Goal: Transaction & Acquisition: Purchase product/service

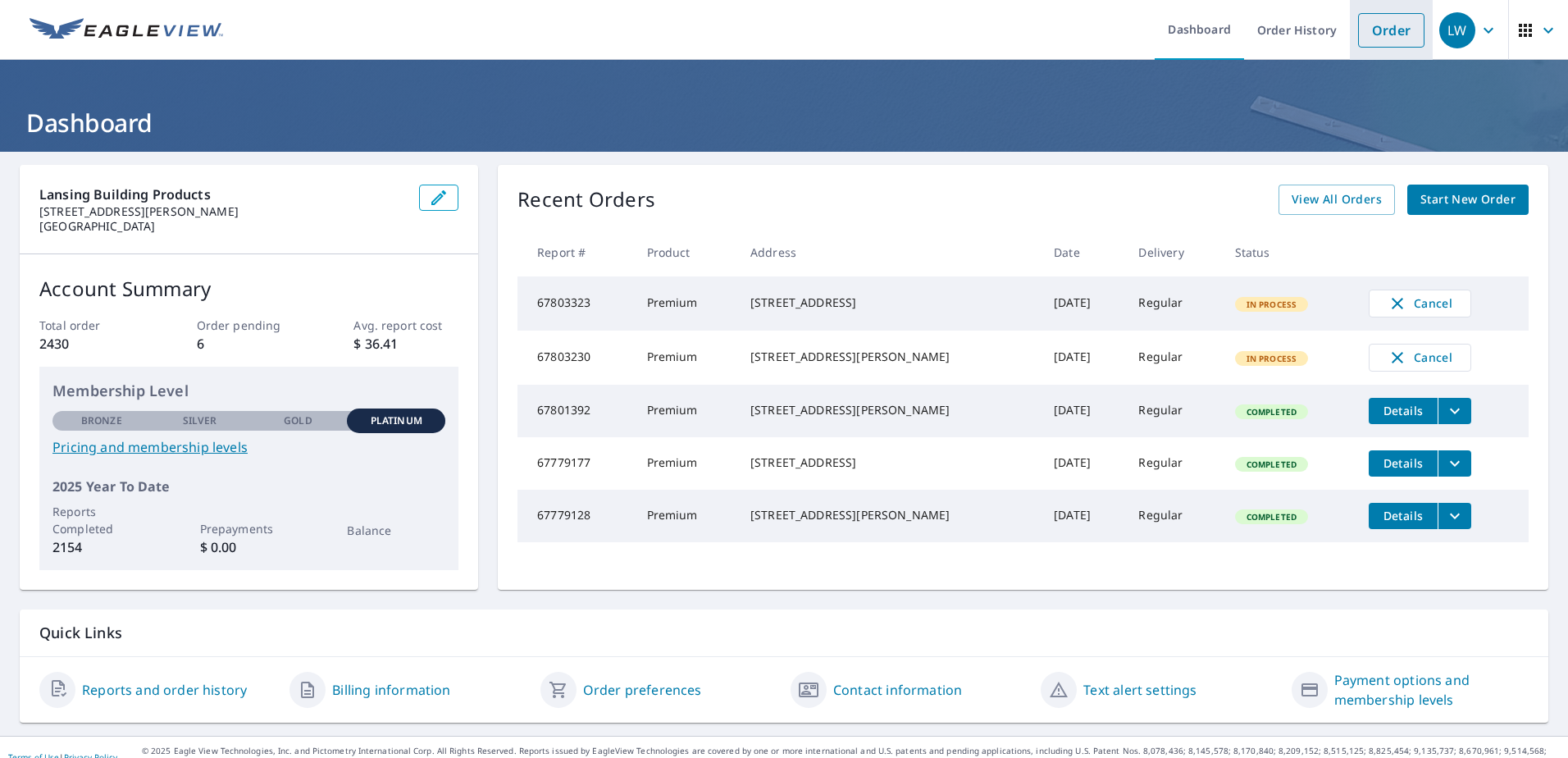
click at [1378, 36] on link "Order" at bounding box center [1391, 31] width 66 height 34
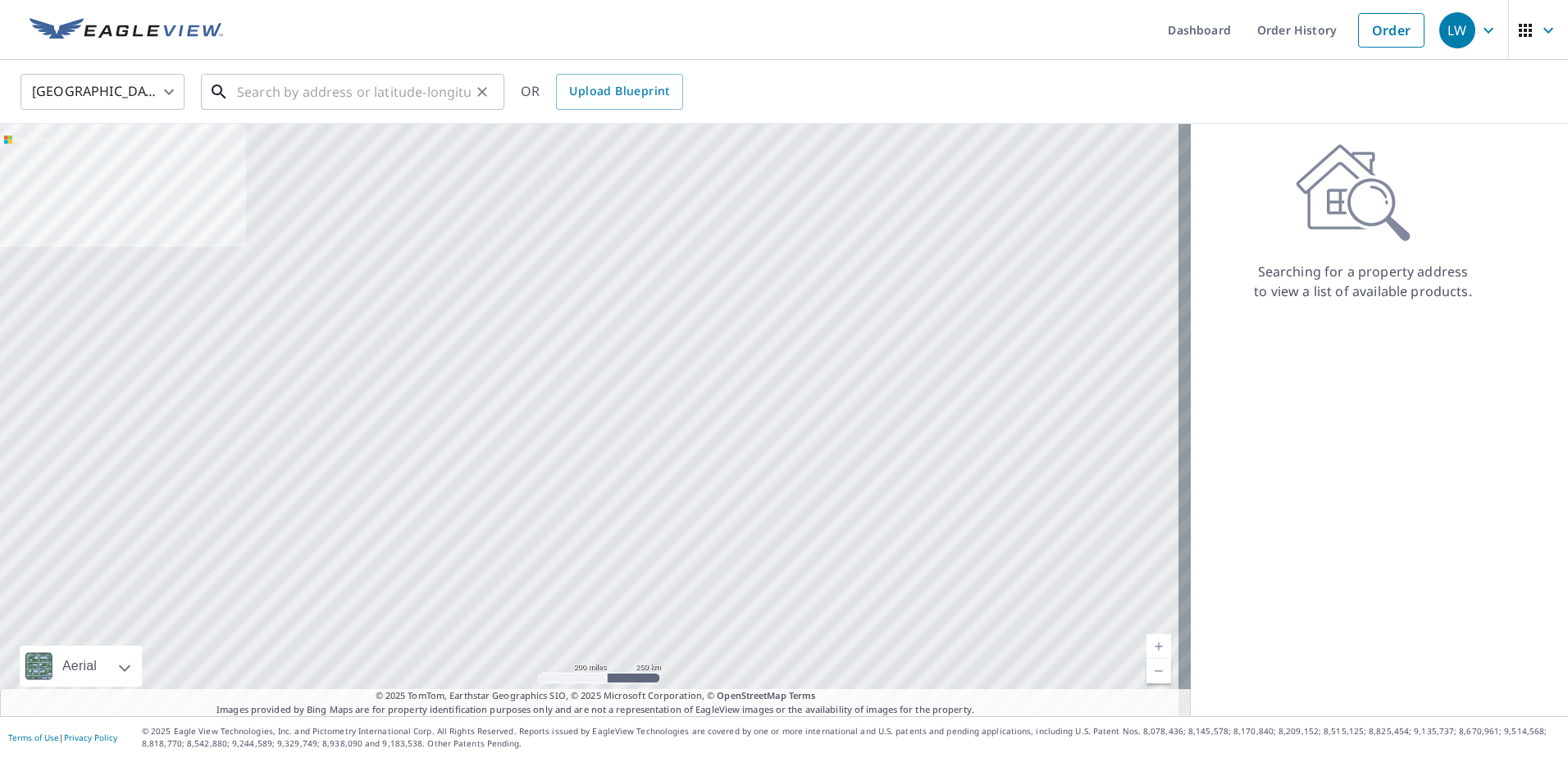
click at [378, 93] on input "text" at bounding box center [354, 92] width 233 height 46
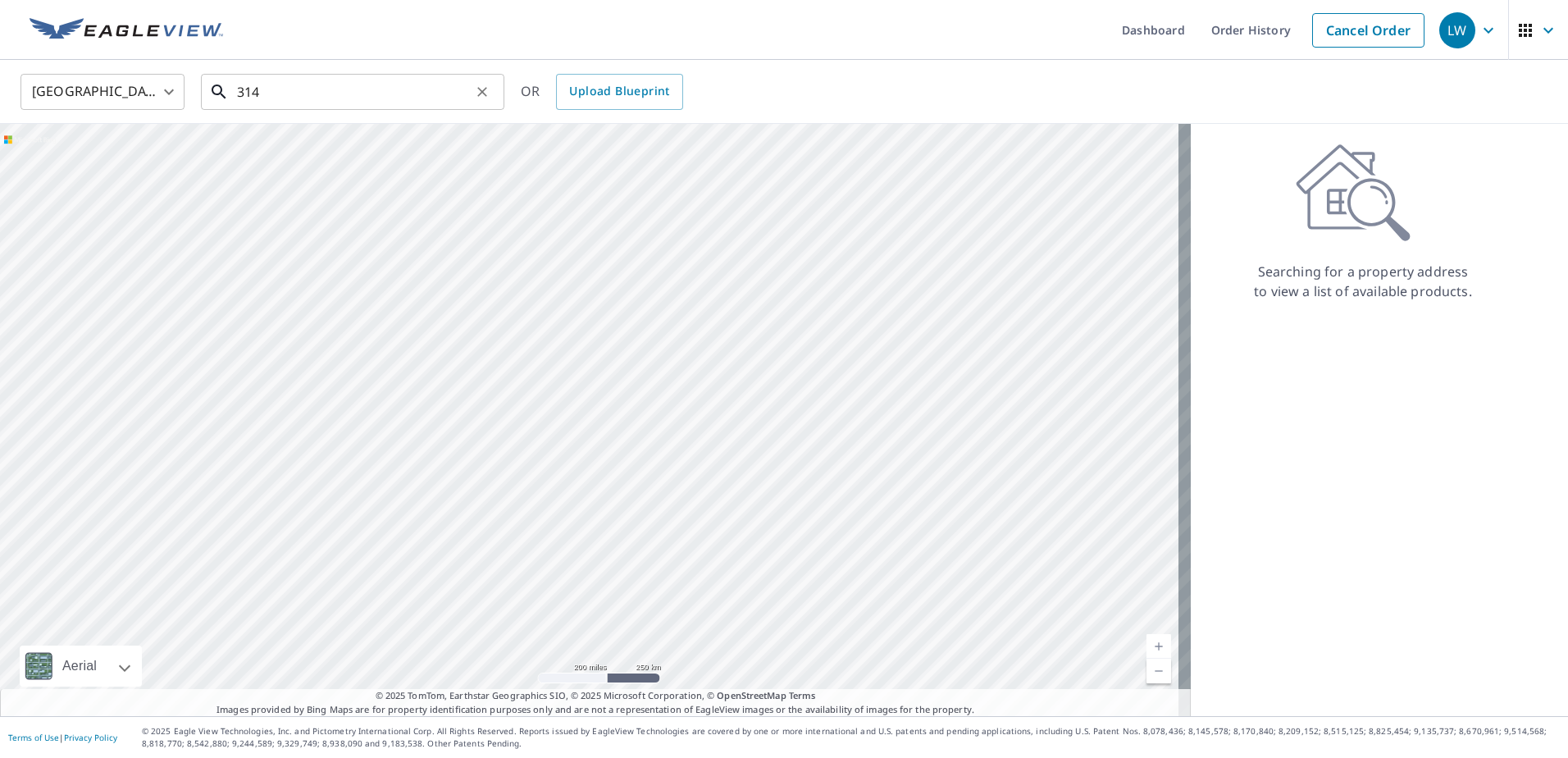
click at [338, 95] on input "314" at bounding box center [354, 92] width 233 height 46
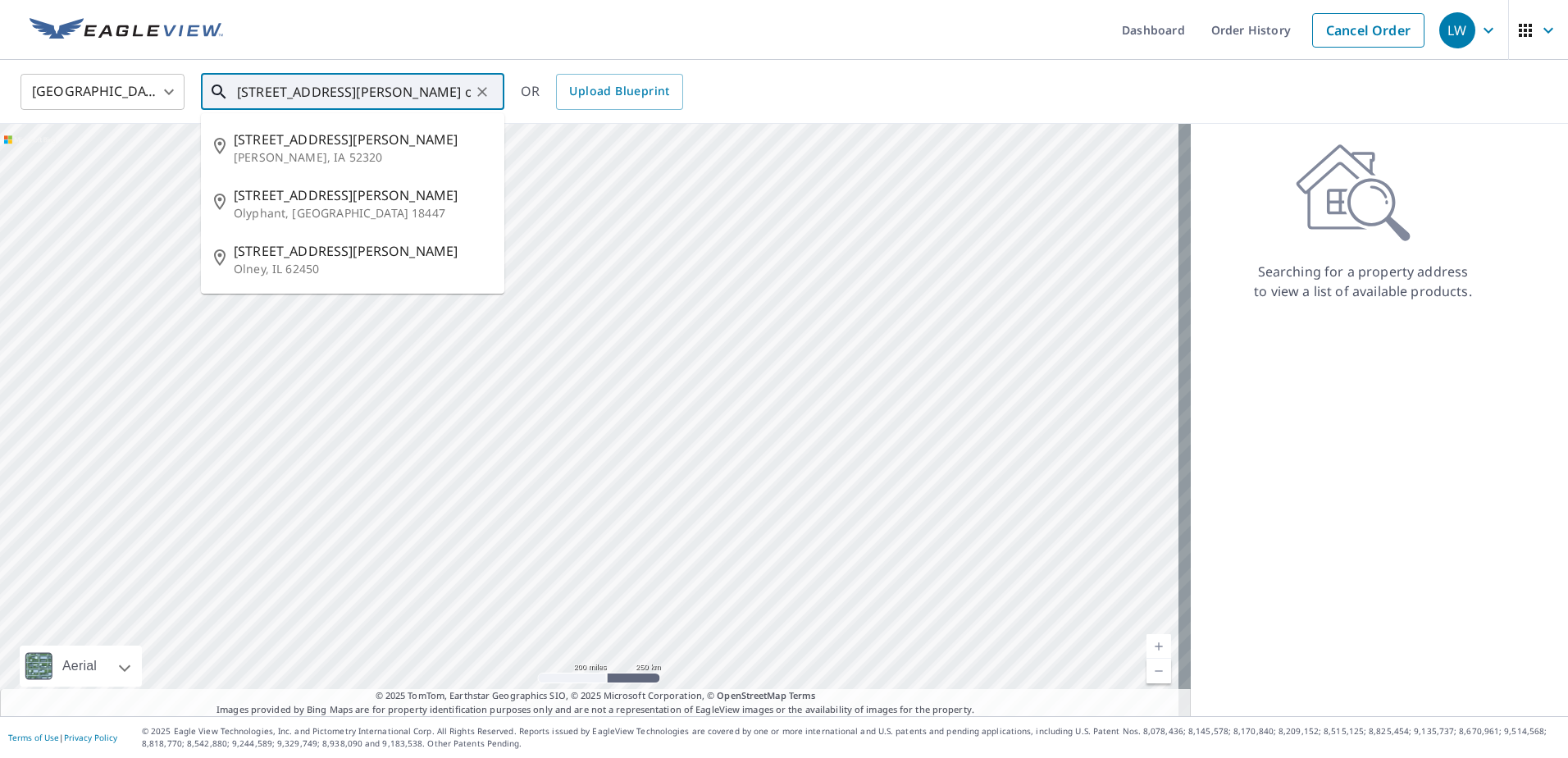
type input "[STREET_ADDRESS][PERSON_NAME] olyphant"
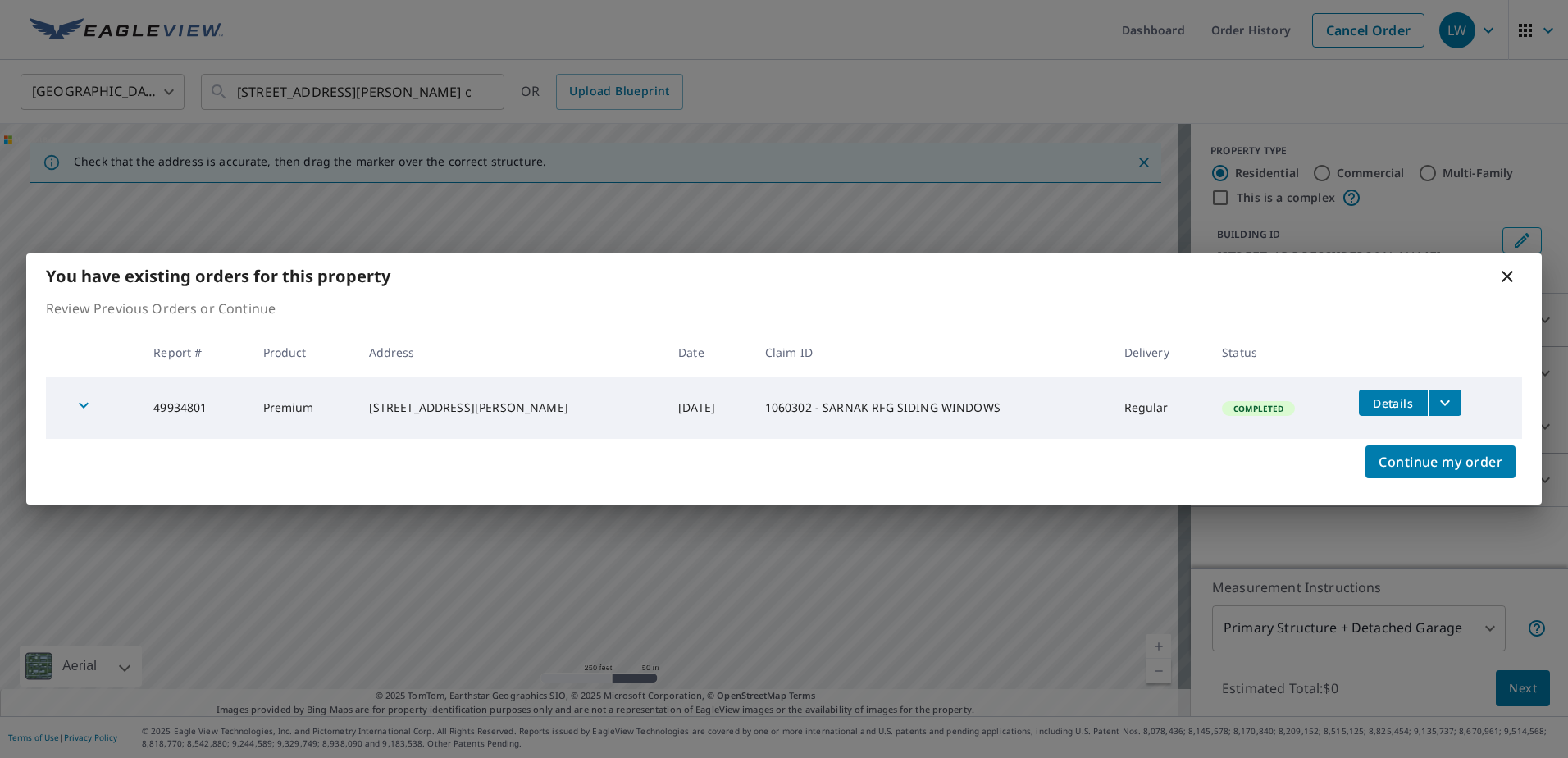
click at [186, 412] on td "49934801" at bounding box center [195, 408] width 109 height 62
copy td "49934801"
click at [1513, 278] on icon at bounding box center [1508, 277] width 20 height 20
